Goal: Information Seeking & Learning: Learn about a topic

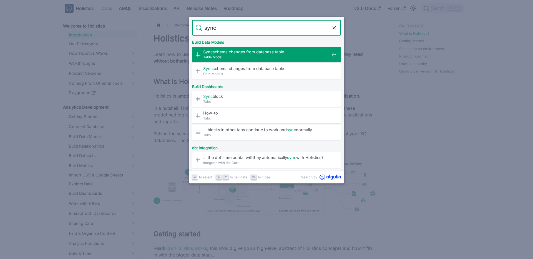
type input "sync"
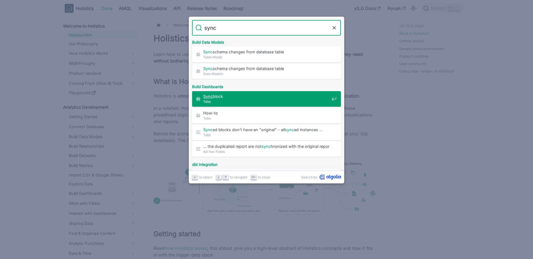
click at [239, 92] on div "Sync block​ Tabs" at bounding box center [267, 99] width 145 height 16
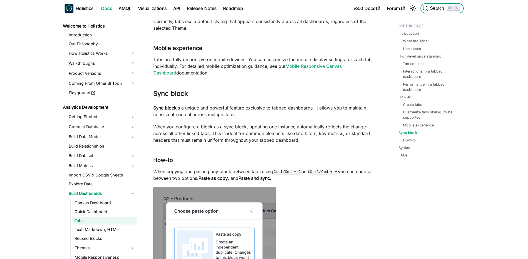
scroll to position [804, 0]
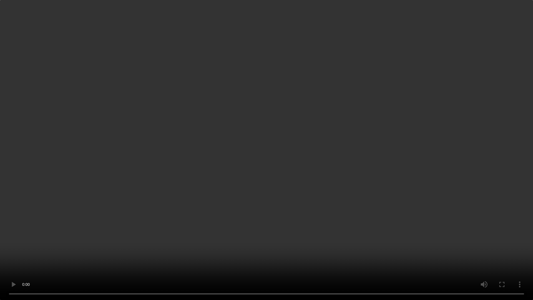
click at [238, 212] on video "Your browser does not support embedding video, but you can download it ." at bounding box center [266, 150] width 533 height 300
click at [296, 206] on video "Your browser does not support embedding video, but you can download it ." at bounding box center [266, 150] width 533 height 300
click at [252, 233] on video "Your browser does not support embedding video, but you can download it ." at bounding box center [266, 150] width 533 height 300
click at [305, 198] on video "Your browser does not support embedding video, but you can download it ." at bounding box center [266, 150] width 533 height 300
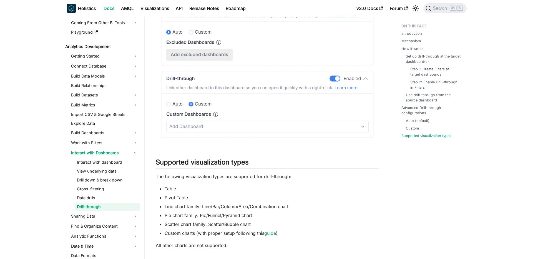
scroll to position [1991, 0]
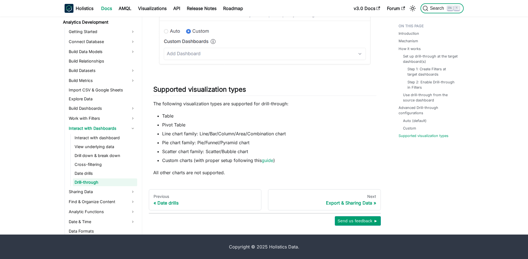
click at [450, 7] on icon "Search (Ctrl+K)" at bounding box center [450, 8] width 4 height 4
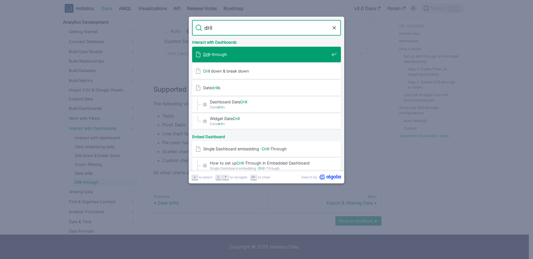
type input "dril"
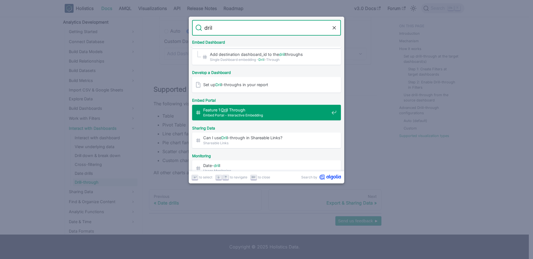
scroll to position [130, 0]
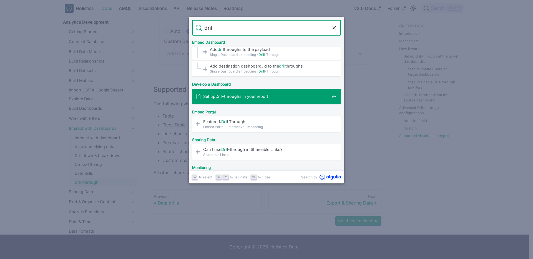
click at [269, 104] on div "Set up Dril l-throughs in your report" at bounding box center [267, 96] width 145 height 16
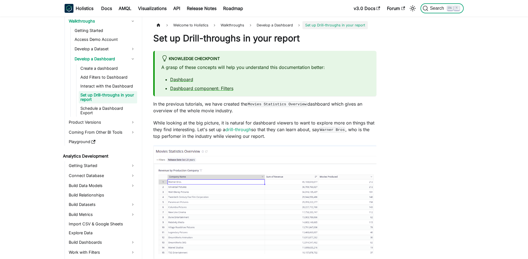
click at [440, 9] on span "Search" at bounding box center [438, 8] width 19 height 5
click at [285, 22] on span "Develop a Dashboard" at bounding box center [275, 25] width 42 height 8
click at [213, 24] on li "Welcome to Holistics" at bounding box center [194, 25] width 47 height 8
click at [222, 24] on span "Walkthroughs" at bounding box center [232, 25] width 29 height 8
click at [192, 26] on span "Welcome to Holistics" at bounding box center [191, 25] width 41 height 8
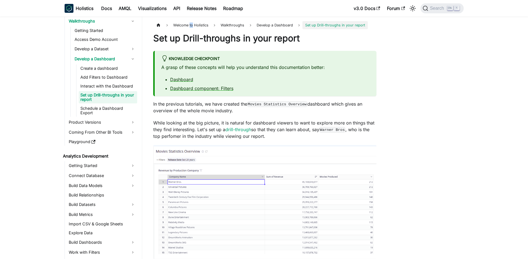
click at [192, 26] on span "Welcome to Holistics" at bounding box center [191, 25] width 41 height 8
click at [278, 27] on span "Develop a Dashboard" at bounding box center [275, 25] width 42 height 8
click at [264, 25] on span "Develop a Dashboard" at bounding box center [275, 25] width 42 height 8
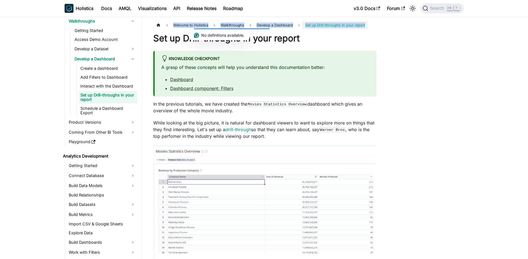
scroll to position [9, 0]
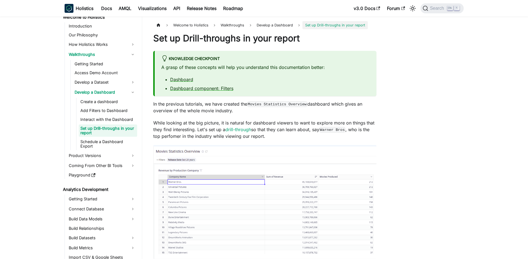
click at [264, 29] on span "Develop a Dashboard" at bounding box center [275, 25] width 42 height 8
click at [265, 27] on span "Develop a Dashboard" at bounding box center [275, 25] width 42 height 8
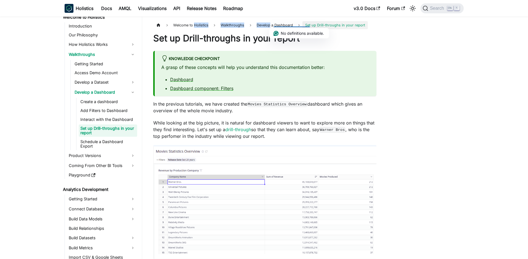
click at [265, 27] on span "Develop a Dashboard" at bounding box center [275, 25] width 42 height 8
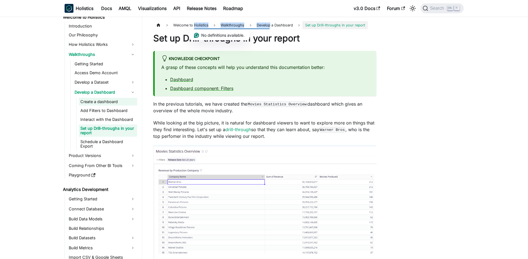
click at [108, 102] on link "Create a dashboard" at bounding box center [108, 102] width 59 height 8
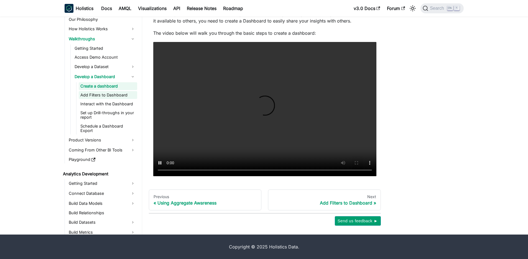
click at [110, 92] on link "Add Filters to Dashboard" at bounding box center [108, 95] width 59 height 8
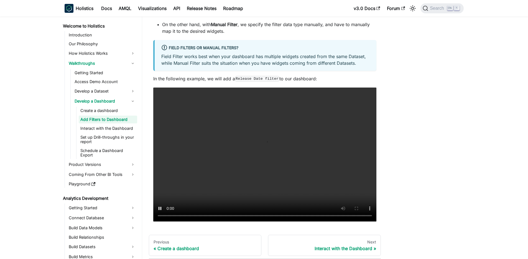
scroll to position [166, 0]
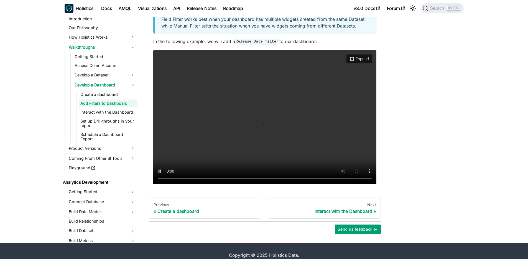
click at [288, 114] on video "Your browser does not support embedding video, but you can download it ." at bounding box center [264, 117] width 223 height 134
click at [105, 98] on link "Create a dashboard" at bounding box center [108, 94] width 59 height 8
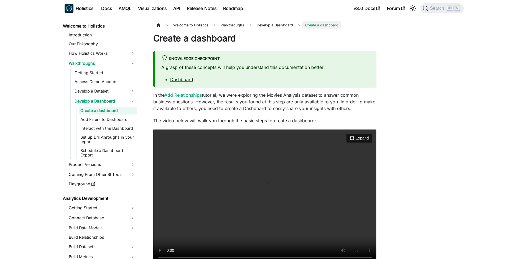
scroll to position [67, 0]
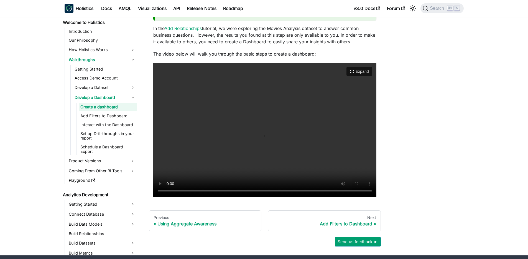
click at [199, 131] on video "Your browser does not support embedding video, but you can download it ." at bounding box center [264, 130] width 223 height 134
click at [244, 126] on video "Your browser does not support embedding video, but you can download it ." at bounding box center [264, 130] width 223 height 134
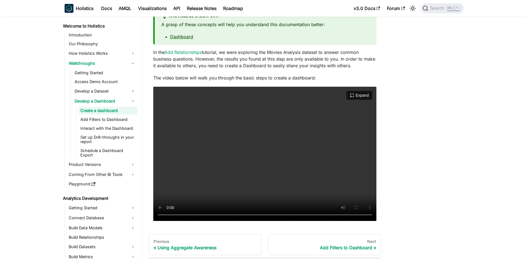
scroll to position [0, 0]
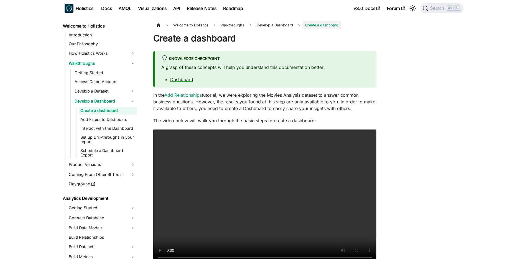
click at [235, 100] on p "In the Add Relationships tutorial, we were exploring the Movies Analysis datase…" at bounding box center [264, 102] width 223 height 20
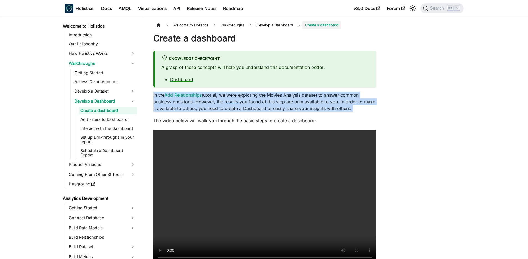
click at [235, 100] on p "In the Add Relationships tutorial, we were exploring the Movies Analysis datase…" at bounding box center [264, 102] width 223 height 20
click at [230, 99] on p "In the Add Relationships tutorial, we were exploring the Movies Analysis datase…" at bounding box center [264, 102] width 223 height 20
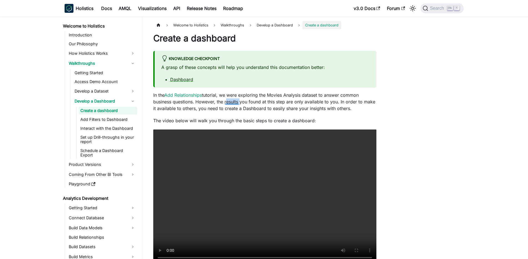
click at [230, 99] on p "In the Add Relationships tutorial, we were exploring the Movies Analysis datase…" at bounding box center [264, 102] width 223 height 20
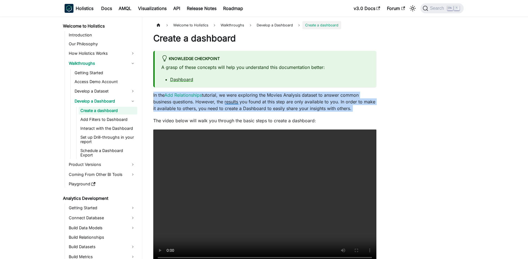
click at [230, 99] on p "In the Add Relationships tutorial, we were exploring the Movies Analysis datase…" at bounding box center [264, 102] width 223 height 20
click at [229, 100] on p "In the Add Relationships tutorial, we were exploring the Movies Analysis datase…" at bounding box center [264, 102] width 223 height 20
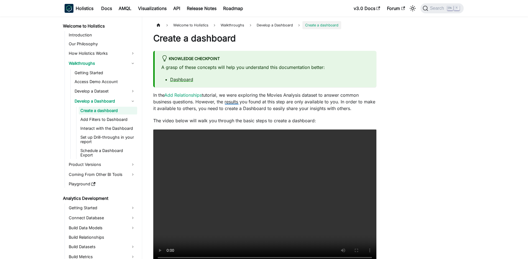
click at [229, 100] on p "In the Add Relationships tutorial, we were exploring the Movies Analysis datase…" at bounding box center [264, 102] width 223 height 20
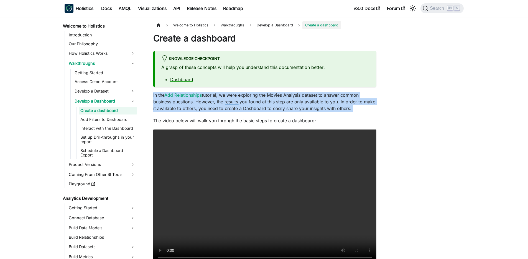
click at [229, 100] on p "In the Add Relationships tutorial, we were exploring the Movies Analysis datase…" at bounding box center [264, 102] width 223 height 20
click at [222, 102] on p "In the Add Relationships tutorial, we were exploring the Movies Analysis datase…" at bounding box center [264, 102] width 223 height 20
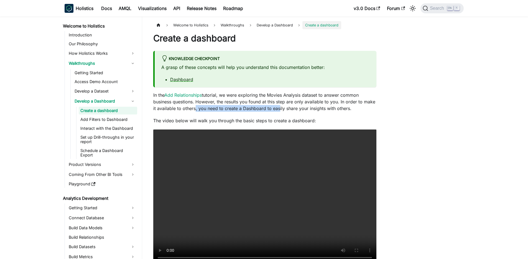
drag, startPoint x: 192, startPoint y: 105, endPoint x: 286, endPoint y: 106, distance: 93.5
click at [286, 106] on p "In the Add Relationships tutorial, we were exploring the Movies Analysis datase…" at bounding box center [264, 102] width 223 height 20
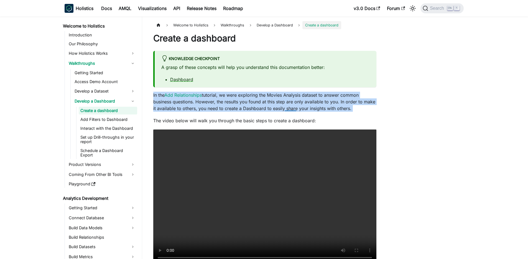
click at [286, 106] on p "In the Add Relationships tutorial, we were exploring the Movies Analysis datase…" at bounding box center [264, 102] width 223 height 20
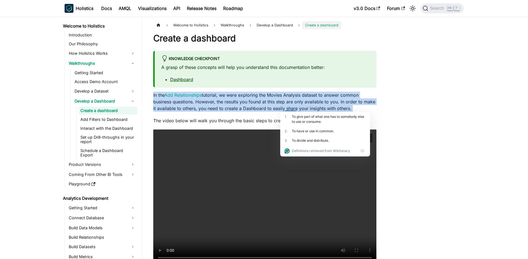
click at [214, 174] on video "Your browser does not support embedding video, but you can download it ." at bounding box center [264, 196] width 223 height 134
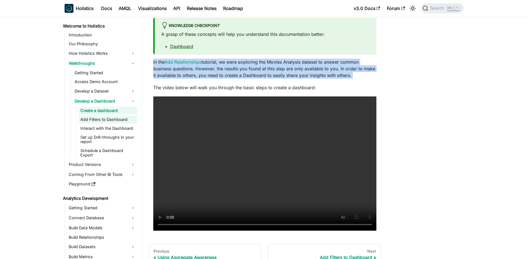
scroll to position [33, 0]
click at [102, 118] on link "Add Filters to Dashboard" at bounding box center [108, 119] width 59 height 8
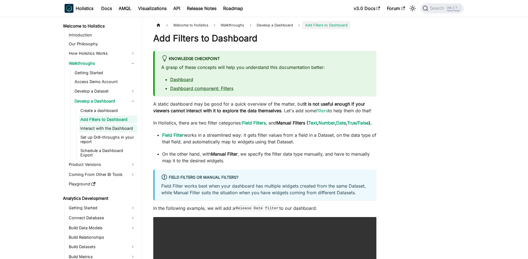
click at [98, 128] on link "Interact with the Dashboard" at bounding box center [108, 128] width 59 height 8
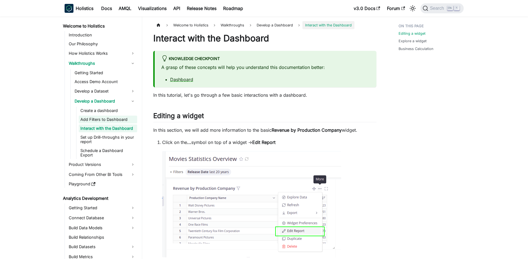
click at [100, 119] on link "Add Filters to Dashboard" at bounding box center [108, 119] width 59 height 8
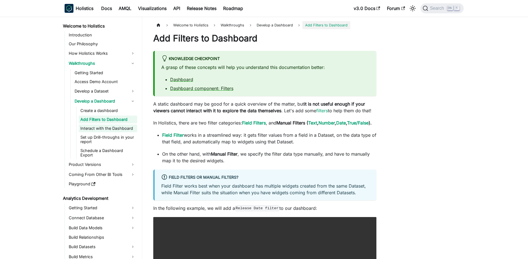
click at [103, 129] on link "Interact with the Dashboard" at bounding box center [108, 128] width 59 height 8
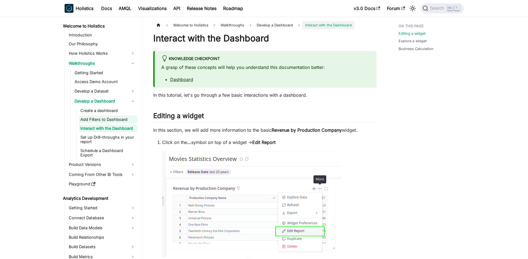
click at [116, 117] on link "Add Filters to Dashboard" at bounding box center [108, 119] width 59 height 8
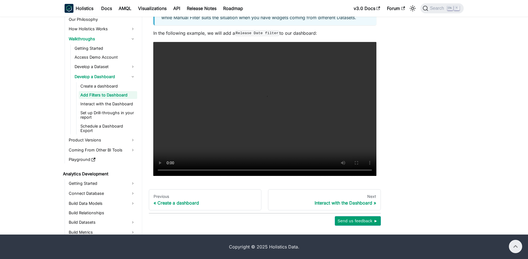
scroll to position [121, 0]
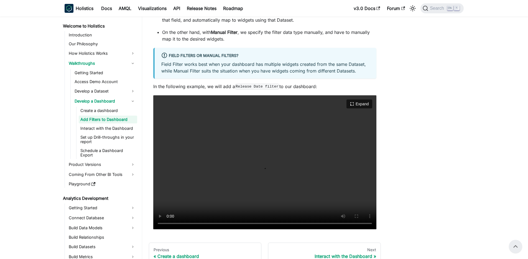
click at [235, 155] on video "Your browser does not support embedding video, but you can download it ." at bounding box center [264, 162] width 223 height 134
click at [248, 151] on video "Your browser does not support embedding video, but you can download it ." at bounding box center [264, 162] width 223 height 134
click at [98, 128] on link "Interact with the Dashboard" at bounding box center [108, 128] width 59 height 8
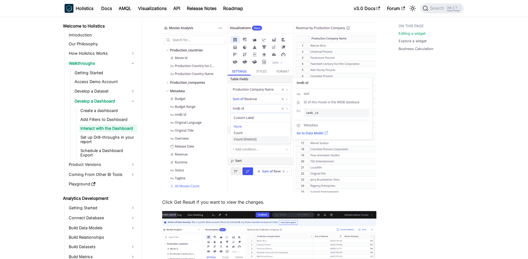
scroll to position [466, 0]
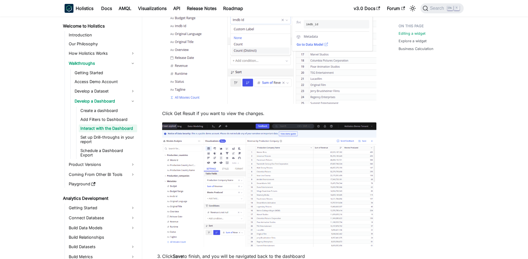
click at [218, 112] on p "Click Get Result if you want to view the changes." at bounding box center [269, 113] width 214 height 7
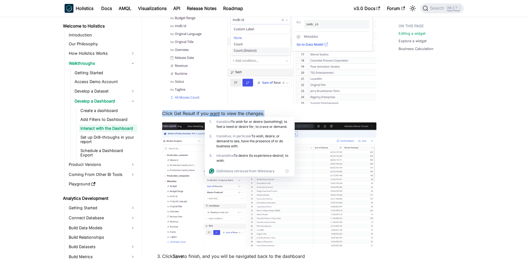
click at [193, 108] on li "Drag in the Imdb ID field, and change the aggregation to CountD to count number…" at bounding box center [269, 81] width 214 height 333
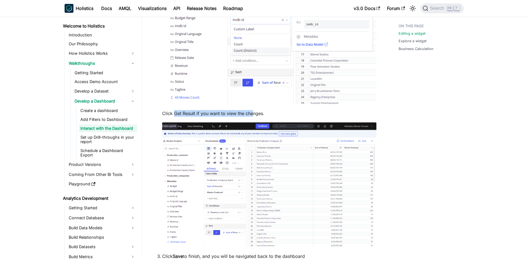
drag, startPoint x: 175, startPoint y: 112, endPoint x: 257, endPoint y: 112, distance: 81.8
click at [257, 112] on p "Click Get Result if you want to view the changes." at bounding box center [269, 113] width 214 height 7
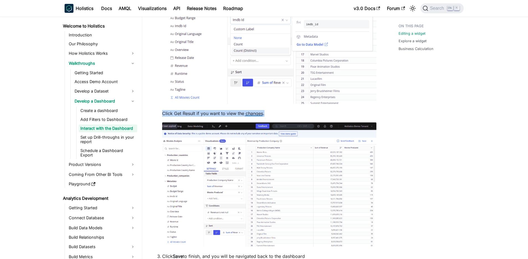
click at [245, 112] on p "Click Get Result if you want to view the changes." at bounding box center [269, 113] width 214 height 7
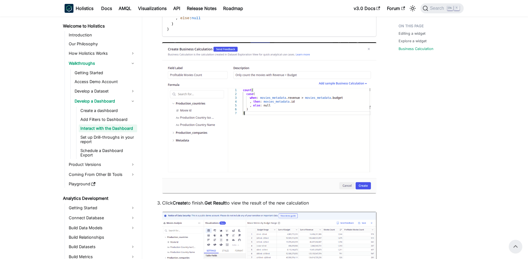
scroll to position [2730, 0]
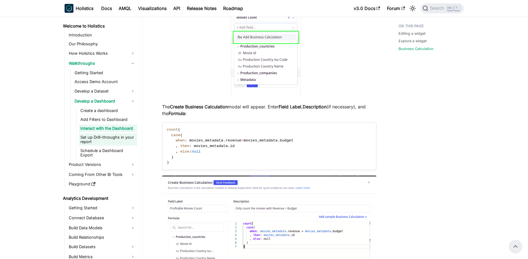
click at [97, 141] on link "Set up Drill-throughs in your report" at bounding box center [108, 139] width 59 height 12
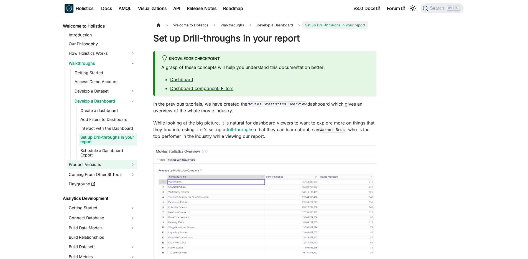
click at [97, 162] on link "Product Versions" at bounding box center [102, 164] width 70 height 9
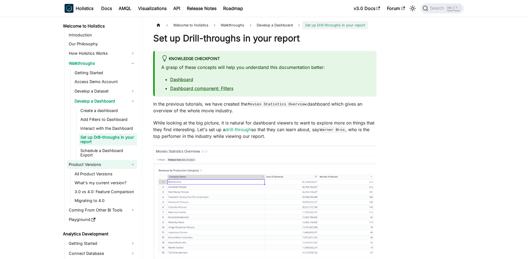
click at [96, 165] on link "Product Versions" at bounding box center [102, 164] width 70 height 9
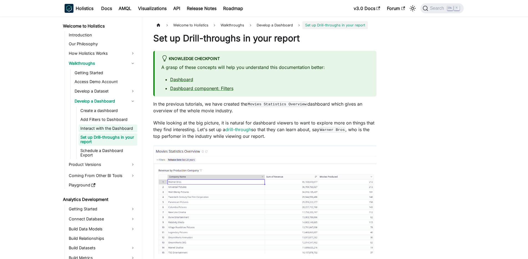
click at [106, 128] on link "Interact with the Dashboard" at bounding box center [108, 128] width 59 height 8
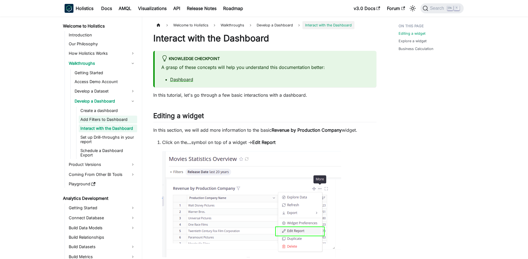
click at [107, 119] on link "Add Filters to Dashboard" at bounding box center [108, 119] width 59 height 8
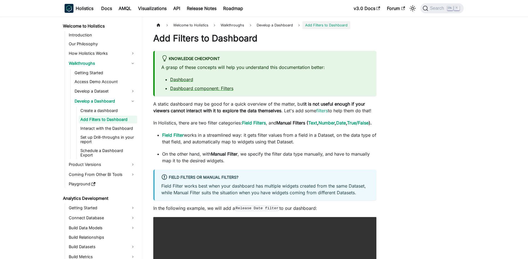
click at [287, 125] on strong "Manual Filters" at bounding box center [291, 123] width 29 height 6
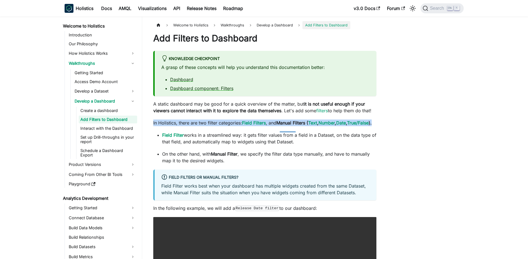
click at [287, 125] on strong "Manual Filters" at bounding box center [291, 123] width 29 height 6
click at [293, 125] on strong "Manual Filters" at bounding box center [291, 123] width 29 height 6
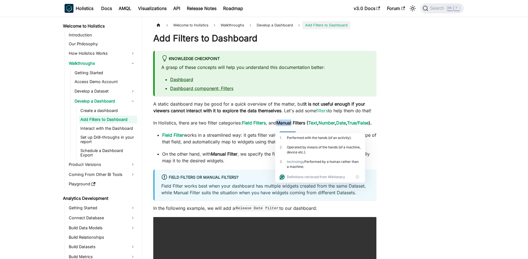
click at [293, 125] on strong "Manual Filters" at bounding box center [291, 123] width 29 height 6
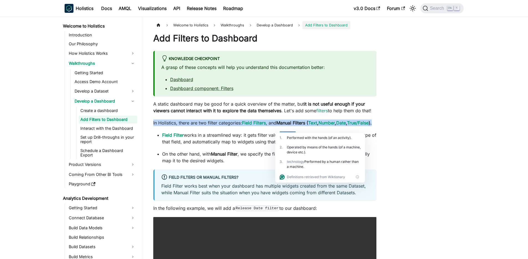
click at [293, 125] on strong "Manual Filters" at bounding box center [291, 123] width 29 height 6
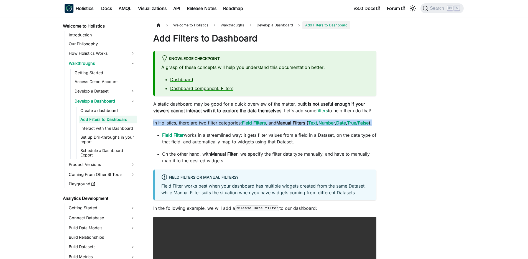
click at [261, 125] on link "Field Filters" at bounding box center [254, 123] width 24 height 6
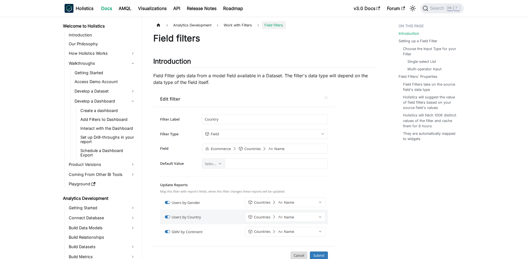
click at [103, 9] on link "Docs" at bounding box center [106, 8] width 17 height 9
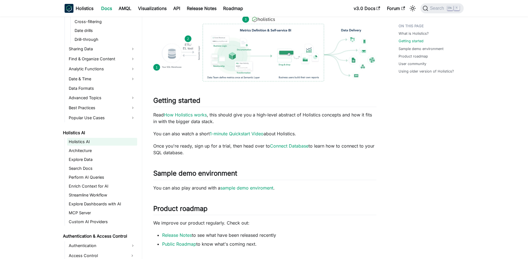
scroll to position [266, 0]
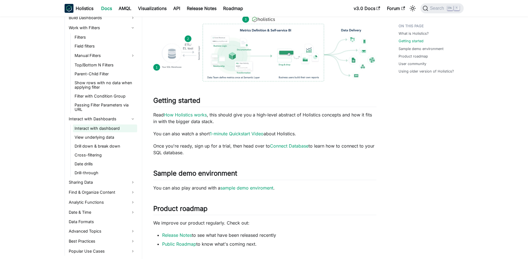
click at [102, 130] on link "Interact with dashboard" at bounding box center [105, 128] width 64 height 8
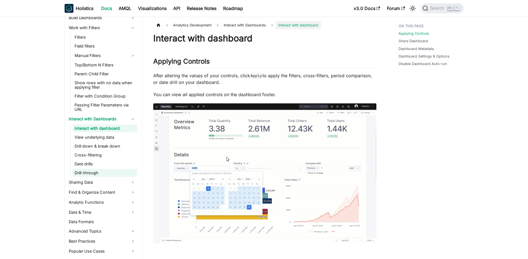
click at [95, 172] on link "Drill-through" at bounding box center [105, 173] width 64 height 8
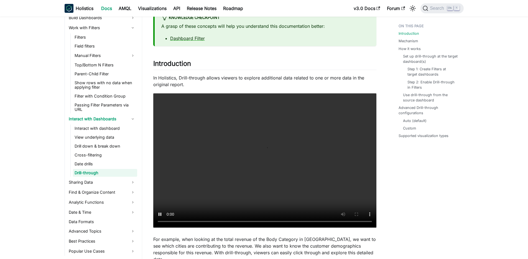
scroll to position [100, 0]
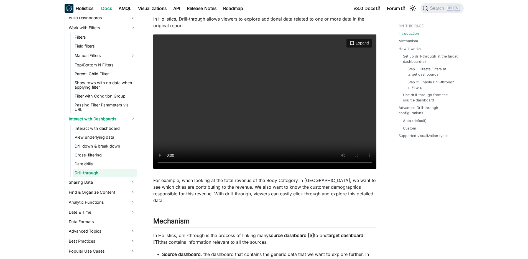
click at [292, 105] on video "Your browser does not support embedding video, but you can download it ." at bounding box center [264, 101] width 223 height 134
click at [265, 124] on video "Your browser does not support embedding video, but you can download it ." at bounding box center [264, 101] width 223 height 134
drag, startPoint x: 252, startPoint y: 130, endPoint x: 256, endPoint y: 140, distance: 10.9
click at [256, 140] on video "Your browser does not support embedding video, but you can download it ." at bounding box center [264, 101] width 223 height 134
click at [260, 134] on video "Your browser does not support embedding video, but you can download it ." at bounding box center [264, 101] width 223 height 134
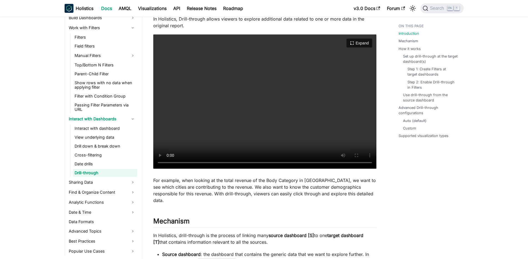
click at [273, 109] on video "Your browser does not support embedding video, but you can download it ." at bounding box center [264, 101] width 223 height 134
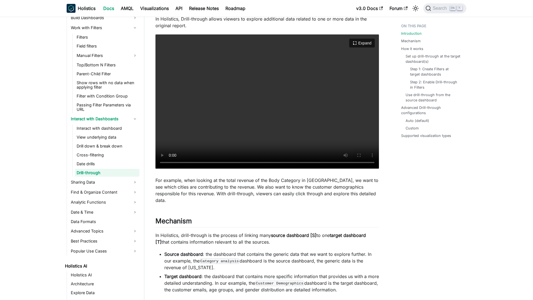
click at [286, 168] on video "Your browser does not support embedding video, but you can download it ." at bounding box center [266, 101] width 223 height 134
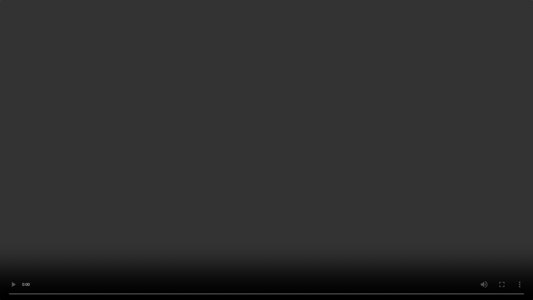
click at [286, 172] on video "Your browser does not support embedding video, but you can download it ." at bounding box center [266, 150] width 533 height 300
click at [288, 170] on video "Your browser does not support embedding video, but you can download it ." at bounding box center [266, 150] width 533 height 300
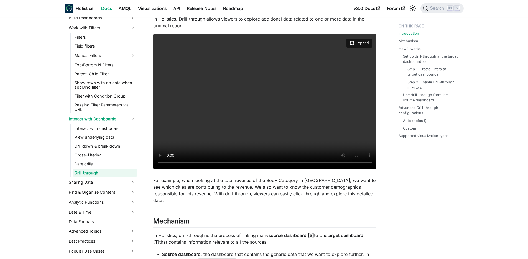
click at [296, 118] on video "Your browser does not support embedding video, but you can download it ." at bounding box center [264, 101] width 223 height 134
click at [266, 120] on video "Your browser does not support embedding video, but you can download it ." at bounding box center [264, 101] width 223 height 134
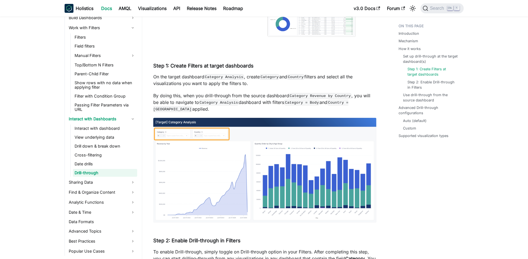
scroll to position [899, 0]
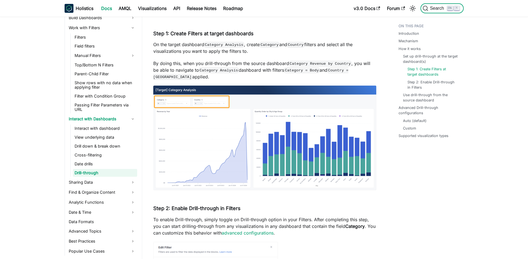
click at [439, 9] on span "Search" at bounding box center [438, 8] width 19 height 5
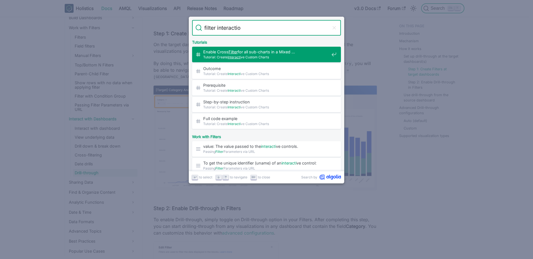
type input "filter interaction"
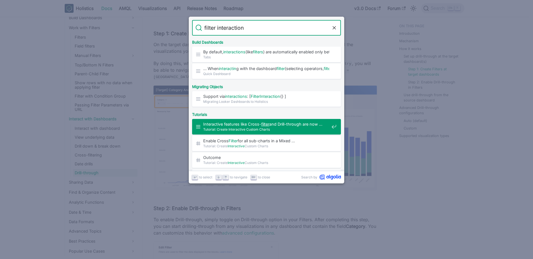
click at [253, 131] on span "Tutorial: Create Interactive Custom Charts" at bounding box center [266, 128] width 126 height 5
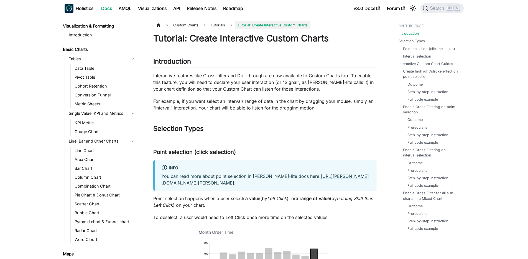
click at [109, 10] on link "Docs" at bounding box center [106, 8] width 17 height 9
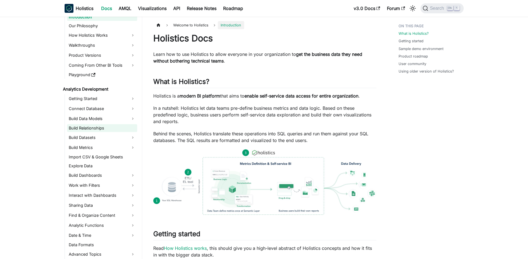
scroll to position [33, 0]
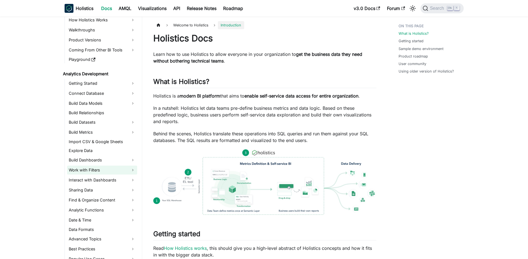
click at [103, 169] on link "Work with Filters" at bounding box center [102, 169] width 70 height 9
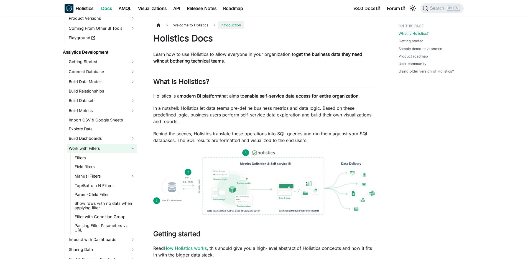
scroll to position [67, 0]
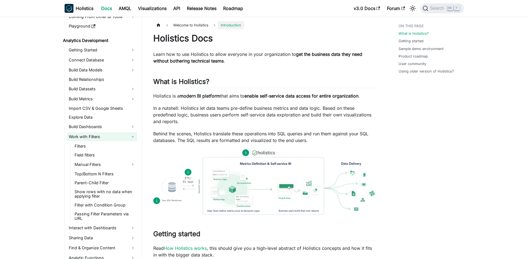
click at [107, 140] on link "Work with Filters" at bounding box center [102, 136] width 70 height 9
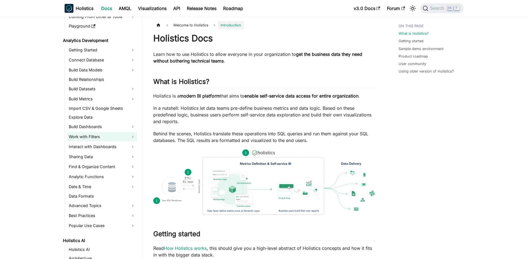
click at [107, 140] on link "Work with Filters" at bounding box center [102, 136] width 70 height 9
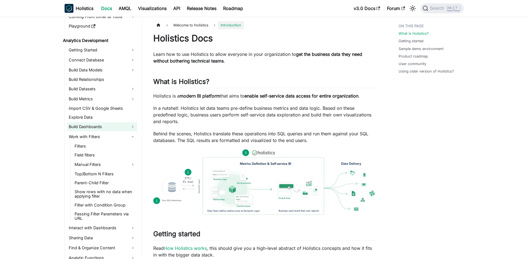
click at [117, 127] on link "Build Dashboards" at bounding box center [102, 126] width 70 height 9
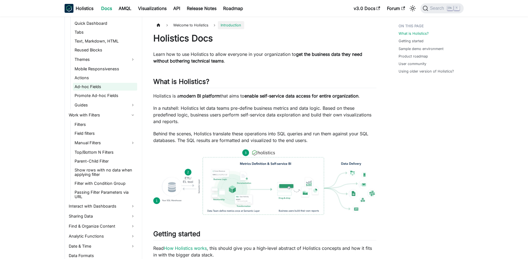
scroll to position [200, 0]
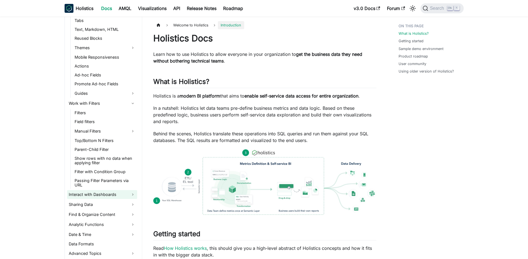
click at [100, 193] on link "Interact with Dashboards" at bounding box center [102, 194] width 70 height 9
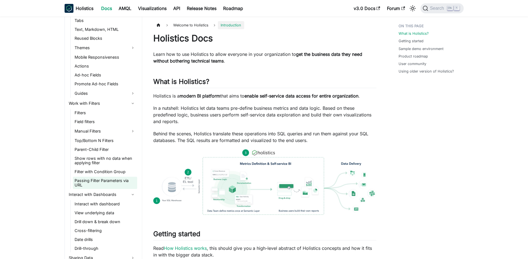
scroll to position [233, 0]
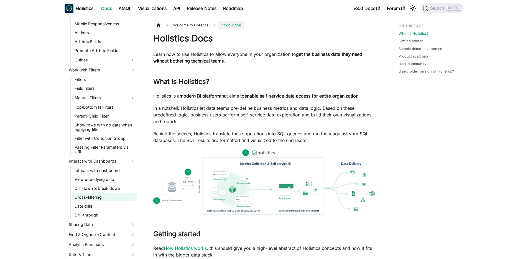
click at [111, 194] on link "Cross-filtering" at bounding box center [105, 197] width 64 height 8
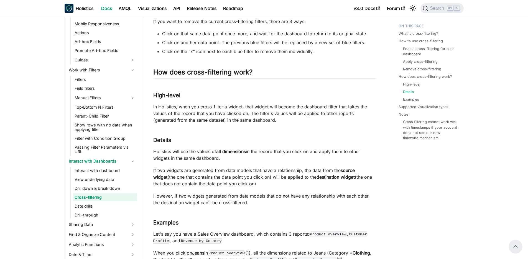
scroll to position [699, 0]
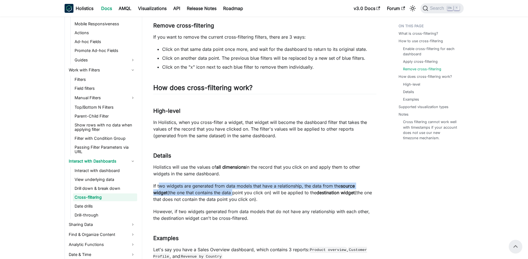
drag, startPoint x: 159, startPoint y: 185, endPoint x: 218, endPoint y: 189, distance: 58.7
click at [218, 189] on p "If two widgets are generated from data models that have a relationship, the dat…" at bounding box center [264, 192] width 223 height 20
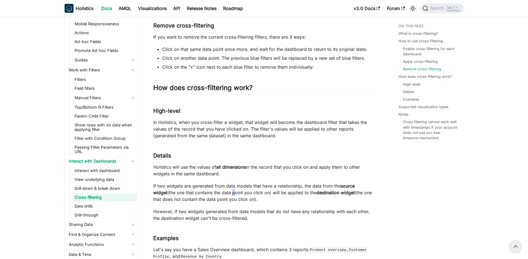
click at [218, 189] on p "If two widgets are generated from data models that have a relationship, the dat…" at bounding box center [264, 192] width 223 height 20
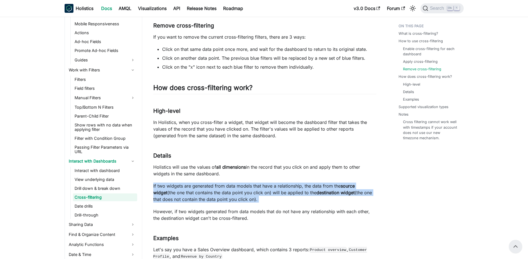
click at [218, 189] on p "If two widgets are generated from data models that have a relationship, the dat…" at bounding box center [264, 192] width 223 height 20
click at [220, 183] on p "If two widgets are generated from data models that have a relationship, the dat…" at bounding box center [264, 192] width 223 height 20
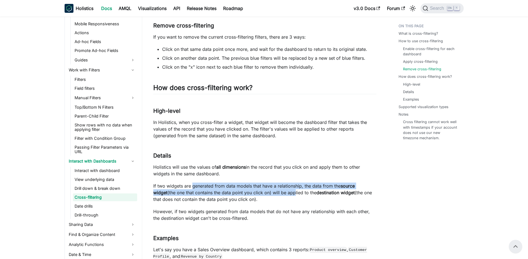
drag, startPoint x: 193, startPoint y: 184, endPoint x: 277, endPoint y: 189, distance: 84.5
click at [277, 189] on p "If two widgets are generated from data models that have a relationship, the dat…" at bounding box center [264, 192] width 223 height 20
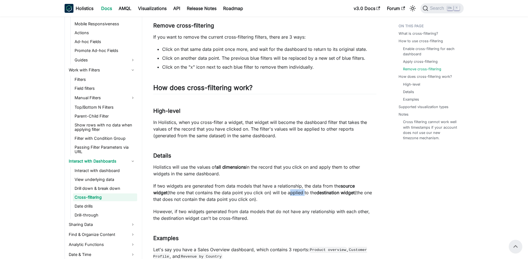
click at [277, 189] on p "If two widgets are generated from data models that have a relationship, the dat…" at bounding box center [264, 192] width 223 height 20
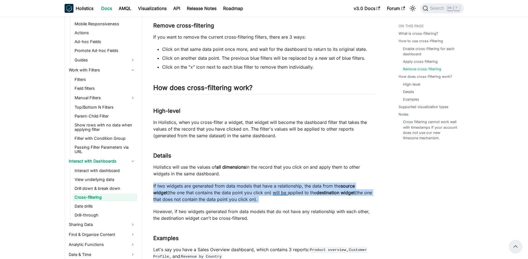
click at [277, 189] on p "If two widgets are generated from data models that have a relationship, the dat…" at bounding box center [264, 192] width 223 height 20
click at [240, 190] on p "If two widgets are generated from data models that have a relationship, the dat…" at bounding box center [264, 192] width 223 height 20
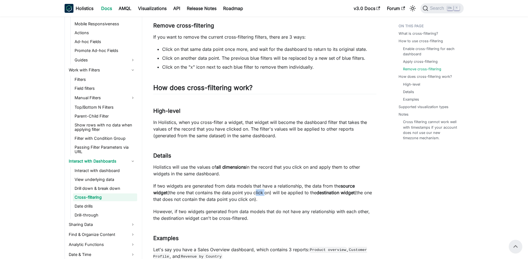
click at [240, 190] on p "If two widgets are generated from data models that have a relationship, the dat…" at bounding box center [264, 192] width 223 height 20
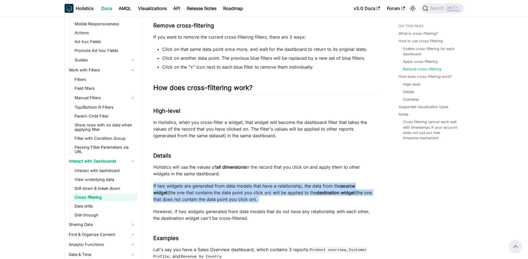
click at [240, 190] on p "If two widgets are generated from data models that have a relationship, the dat…" at bounding box center [264, 192] width 223 height 20
click at [198, 185] on p "If two widgets are generated from data models that have a relationship, the dat…" at bounding box center [264, 192] width 223 height 20
drag, startPoint x: 163, startPoint y: 185, endPoint x: 323, endPoint y: 201, distance: 160.8
click at [323, 201] on p "If two widgets are generated from data models that have a relationship, the dat…" at bounding box center [264, 192] width 223 height 20
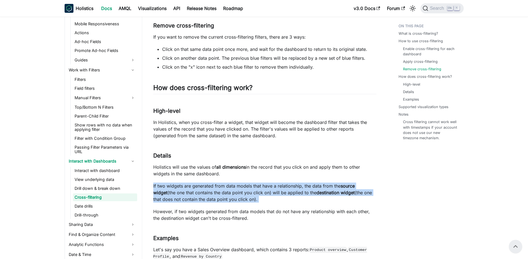
click at [323, 201] on p "If two widgets are generated from data models that have a relationship, the dat…" at bounding box center [264, 192] width 223 height 20
click at [311, 197] on p "If two widgets are generated from data models that have a relationship, the dat…" at bounding box center [264, 192] width 223 height 20
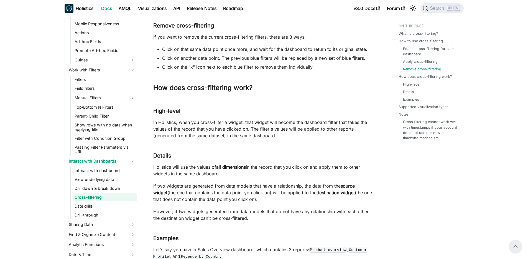
click at [202, 217] on p "However, if two widgets generated from data models that do not have any relatio…" at bounding box center [264, 214] width 223 height 13
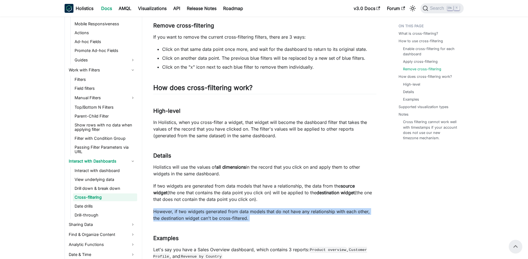
click at [202, 217] on p "However, if two widgets generated from data models that do not have any relatio…" at bounding box center [264, 214] width 223 height 13
click at [277, 210] on p "However, if two widgets generated from data models that do not have any relatio…" at bounding box center [264, 214] width 223 height 13
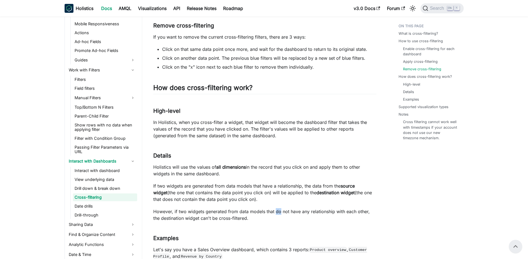
click at [277, 210] on p "However, if two widgets generated from data models that do not have any relatio…" at bounding box center [264, 214] width 223 height 13
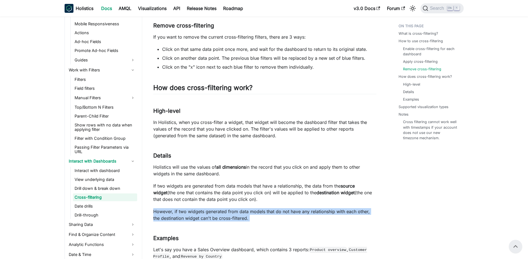
click at [277, 210] on p "However, if two widgets generated from data models that do not have any relatio…" at bounding box center [264, 214] width 223 height 13
click at [236, 210] on p "However, if two widgets generated from data models that do not have any relatio…" at bounding box center [264, 214] width 223 height 13
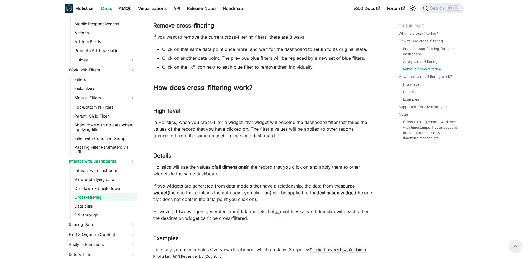
click at [236, 210] on p "However, if two widgets generated from data models that do not have any relatio…" at bounding box center [264, 214] width 223 height 13
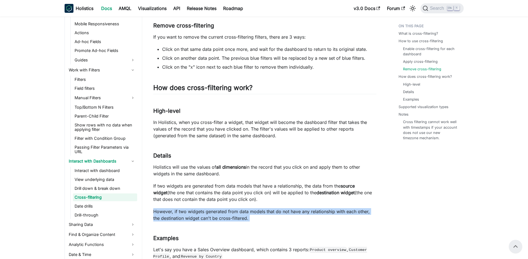
click at [236, 210] on p "However, if two widgets generated from data models that do not have any relatio…" at bounding box center [264, 214] width 223 height 13
click at [208, 217] on p "However, if two widgets generated from data models that do not have any relatio…" at bounding box center [264, 214] width 223 height 13
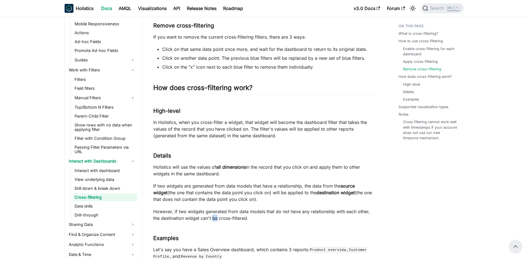
click at [208, 217] on p "However, if two widgets generated from data models that do not have any relatio…" at bounding box center [264, 214] width 223 height 13
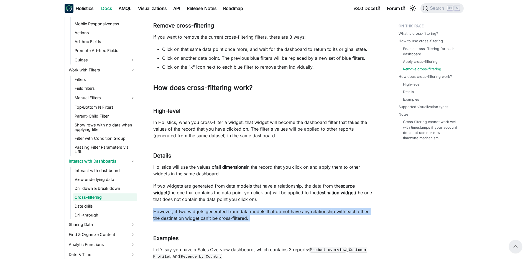
click at [208, 217] on p "However, if two widgets generated from data models that do not have any relatio…" at bounding box center [264, 214] width 223 height 13
click at [184, 217] on p "However, if two widgets generated from data models that do not have any relatio…" at bounding box center [264, 214] width 223 height 13
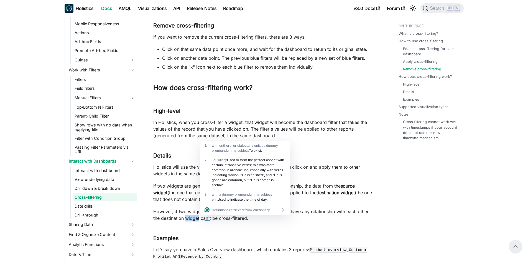
click at [184, 217] on p "However, if two widgets generated from data models that do not have any relatio…" at bounding box center [264, 214] width 223 height 13
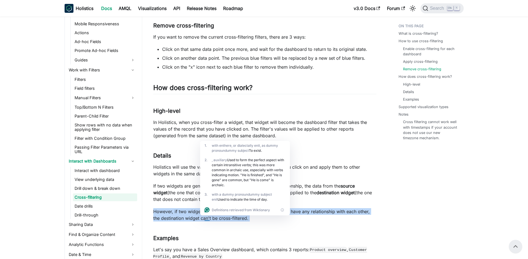
click at [184, 217] on p "However, if two widgets generated from data models that do not have any relatio…" at bounding box center [264, 214] width 223 height 13
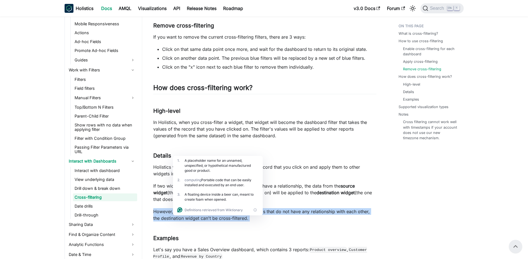
click at [309, 221] on p "However, if two widgets generated from data models that do not have any relatio…" at bounding box center [264, 214] width 223 height 13
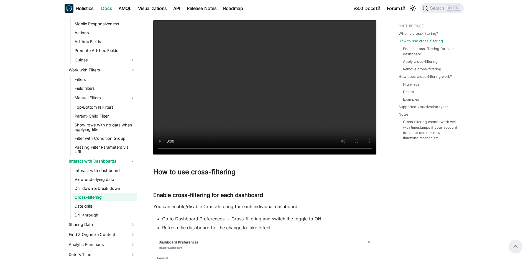
scroll to position [67, 0]
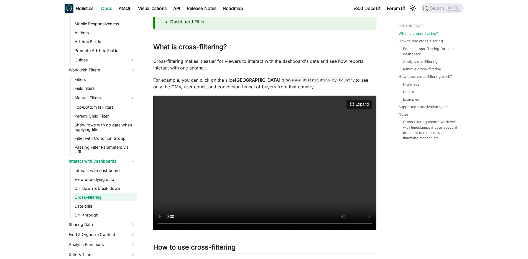
click at [257, 154] on video "Your browser does not support embedding video, but you can download it ." at bounding box center [264, 162] width 223 height 134
click at [266, 181] on video "Your browser does not support embedding video, but you can download it ." at bounding box center [264, 162] width 223 height 134
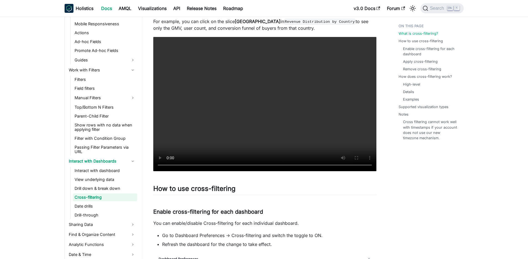
scroll to position [166, 0]
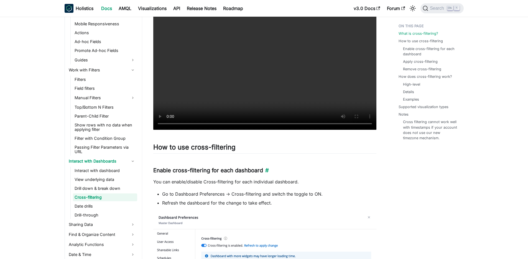
click at [234, 168] on h3 "Enable cross-filtering for each dashboard ​" at bounding box center [264, 170] width 223 height 7
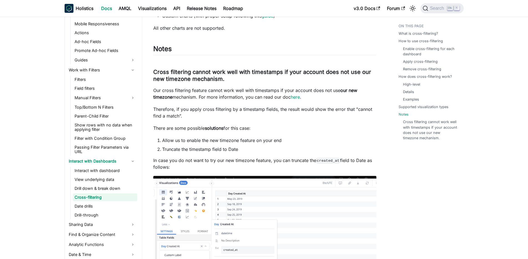
scroll to position [1417, 0]
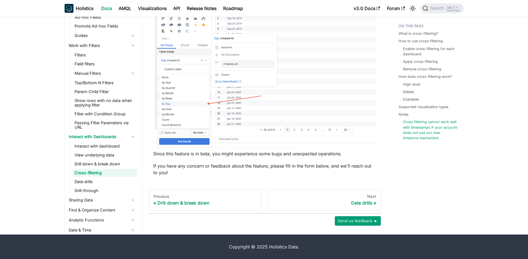
click at [272, 152] on p "Since this feature is in beta, you might experience some bugs and unexpected op…" at bounding box center [264, 153] width 223 height 7
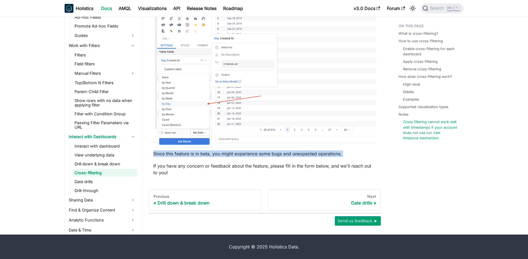
click at [272, 152] on p "Since this feature is in beta, you might experience some bugs and unexpected op…" at bounding box center [264, 153] width 223 height 7
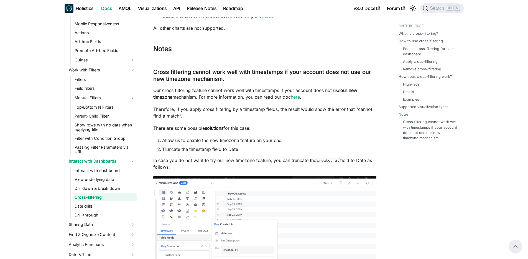
scroll to position [1184, 0]
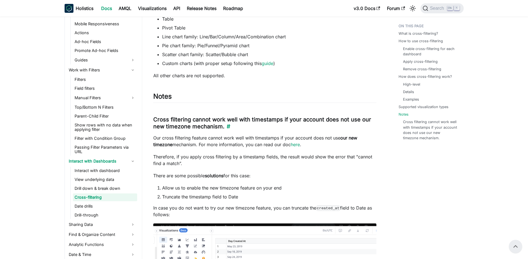
click at [269, 121] on h3 "Cross filtering cannot work well with timestamps if your account does not use o…" at bounding box center [264, 123] width 223 height 14
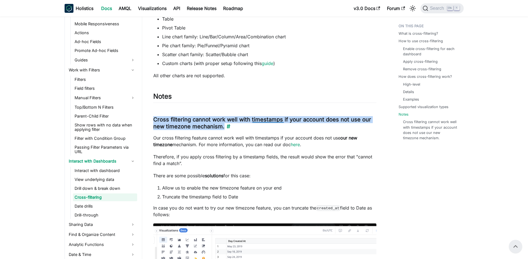
click at [269, 121] on h3 "Cross filtering cannot work well with timestamps if your account does not use o…" at bounding box center [264, 123] width 223 height 14
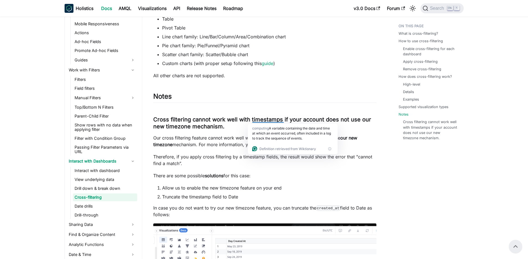
click at [229, 138] on p "Our cross filtering feature cannot work well with timestamps if your account do…" at bounding box center [264, 140] width 223 height 13
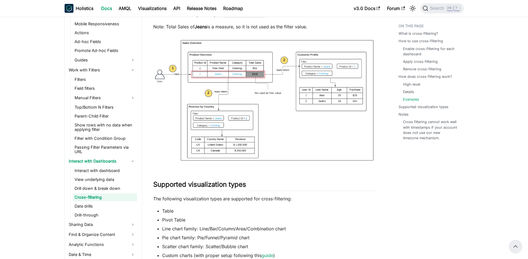
scroll to position [885, 0]
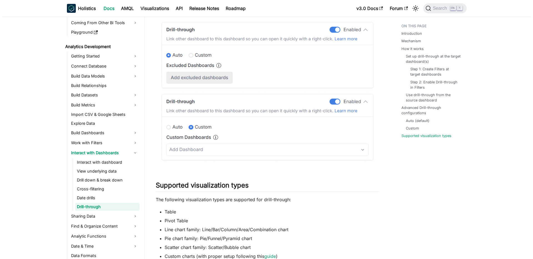
scroll to position [1991, 0]
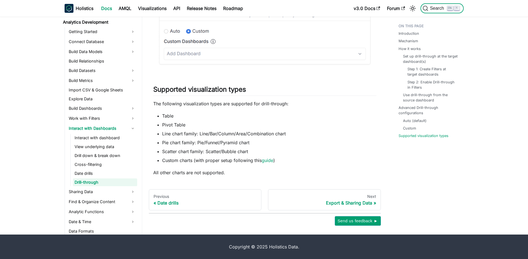
click at [438, 9] on span "Search" at bounding box center [438, 8] width 19 height 5
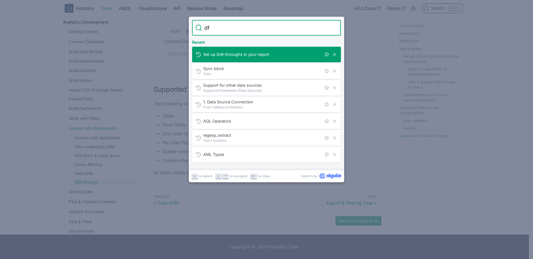
type input "d"
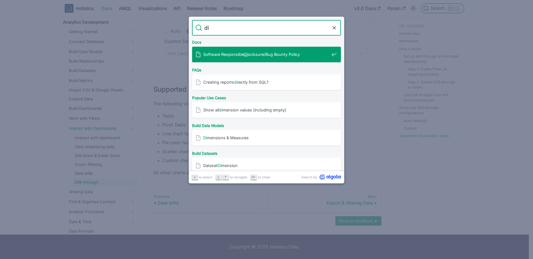
type input "d"
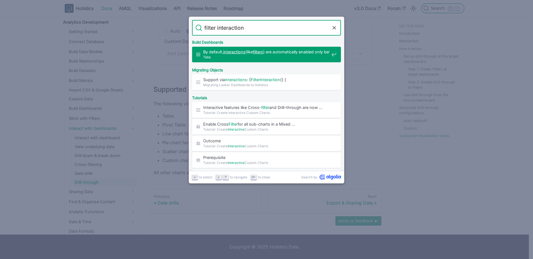
type input "filter interaction"
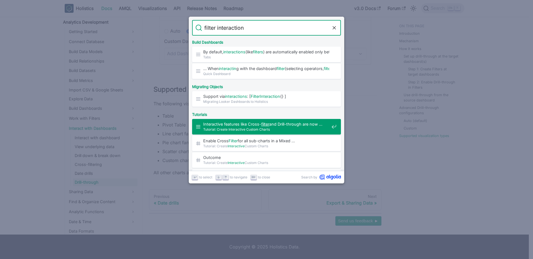
click at [257, 133] on div "Interactive features like Cross- filter and Drill-through are now … Tutorial: C…" at bounding box center [267, 127] width 145 height 16
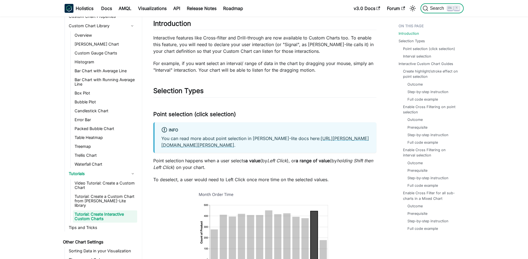
scroll to position [348, 0]
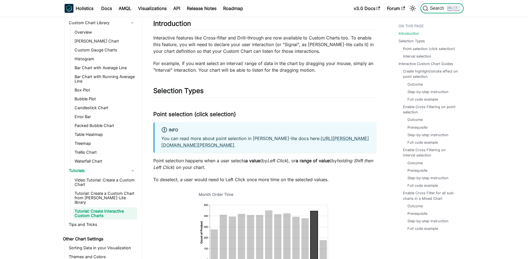
click at [460, 7] on span "K" at bounding box center [455, 8] width 14 height 5
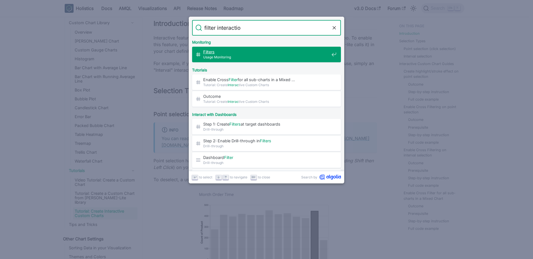
type input "filter interaction"
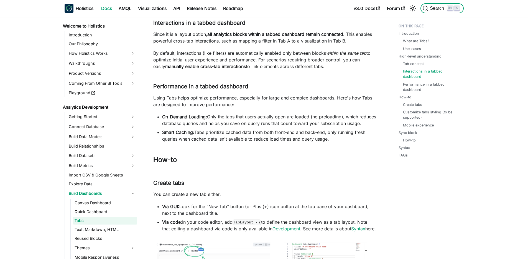
scroll to position [14, 0]
